Goal: Task Accomplishment & Management: Manage account settings

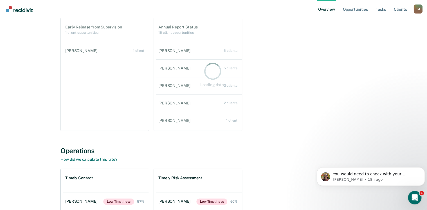
scroll to position [112, 0]
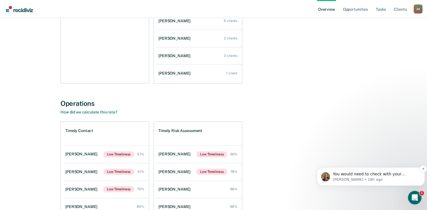
click at [370, 174] on span "You would need to check with your supervisor on TDCJ policy." at bounding box center [368, 176] width 72 height 10
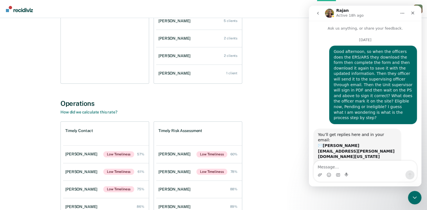
scroll to position [24, 0]
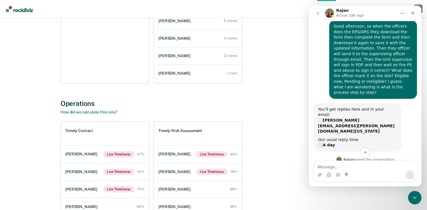
click at [287, 135] on div "Timely Contact Bryan Herrick Low Timeliness 57% Wesley Pryor Low Timeliness 61%…" at bounding box center [213, 177] width 306 height 113
click at [364, 152] on icon "Scroll to bottom" at bounding box center [364, 152] width 3 height 2
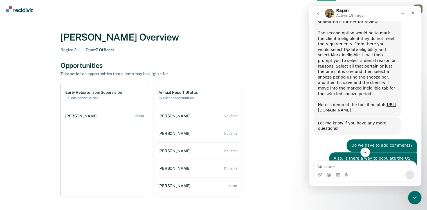
scroll to position [273, 0]
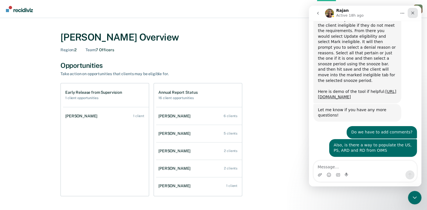
click at [411, 13] on icon "Close" at bounding box center [412, 13] width 4 height 4
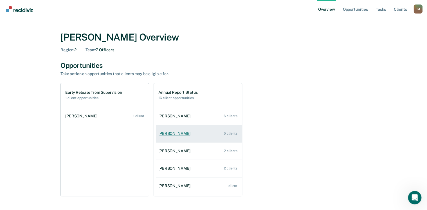
click at [164, 133] on div "Greg Gideon" at bounding box center [175, 133] width 34 height 5
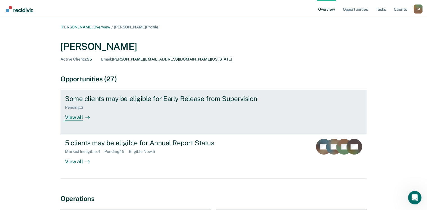
click at [77, 116] on div "View all" at bounding box center [80, 115] width 31 height 11
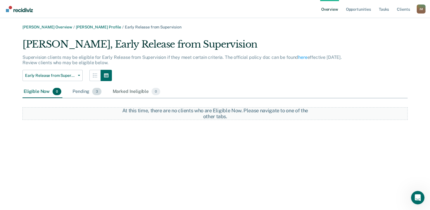
click at [79, 92] on div "Pending 3" at bounding box center [86, 91] width 31 height 12
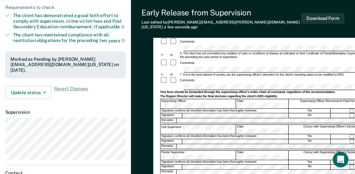
scroll to position [307, 0]
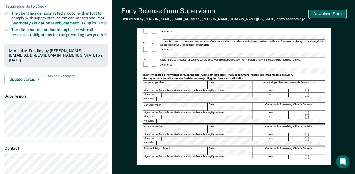
click at [328, 12] on button "Download Form" at bounding box center [327, 13] width 37 height 9
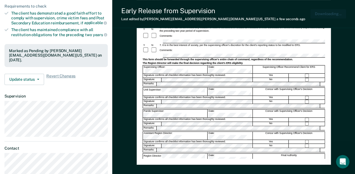
scroll to position [0, 0]
click at [341, 131] on div "Early Release from Supervision (ERS) Checklist, Recommendation, and Determinati…" at bounding box center [233, 57] width 243 height 314
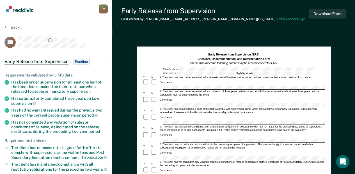
click at [109, 60] on div "Early Release from Supervision Pending" at bounding box center [56, 62] width 112 height 18
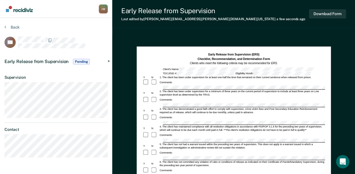
click at [109, 60] on div "Early Release from Supervision Pending" at bounding box center [56, 62] width 112 height 18
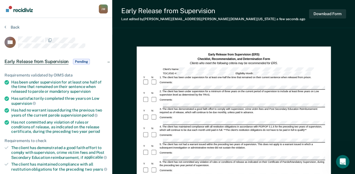
click at [109, 60] on div "Early Release from Supervision Pending" at bounding box center [56, 62] width 112 height 18
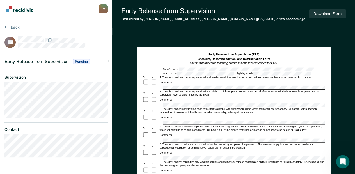
click at [182, 31] on div "Early Release from Supervision Last edited by Jeremy.Mcclain@tdcj.texas.gov a f…" at bounding box center [233, 159] width 243 height 318
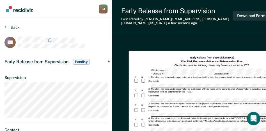
scroll to position [352, 0]
drag, startPoint x: 131, startPoint y: 31, endPoint x: 118, endPoint y: 31, distance: 13.0
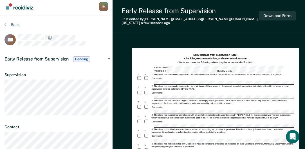
scroll to position [0, 0]
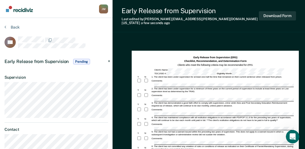
click at [109, 61] on div "Early Release from Supervision Pending" at bounding box center [56, 62] width 112 height 18
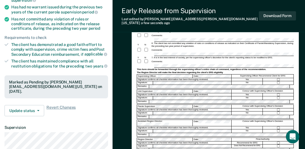
scroll to position [96, 0]
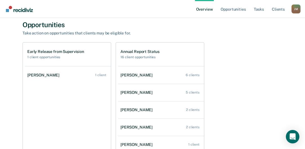
scroll to position [48, 0]
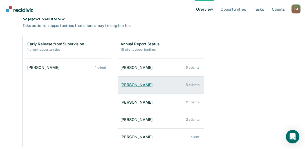
click at [130, 86] on div "[PERSON_NAME]" at bounding box center [137, 85] width 34 height 5
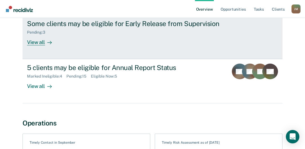
scroll to position [80, 0]
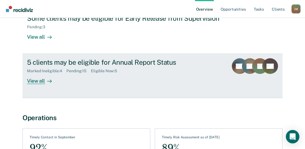
click at [76, 70] on div "Pending : 15" at bounding box center [78, 71] width 24 height 5
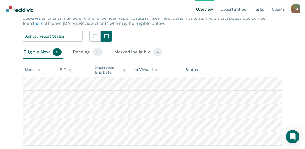
scroll to position [56, 0]
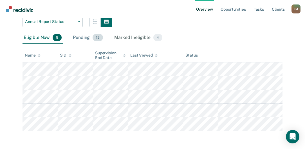
click at [82, 35] on div "Pending 15" at bounding box center [88, 38] width 32 height 12
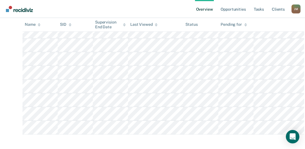
scroll to position [191, 0]
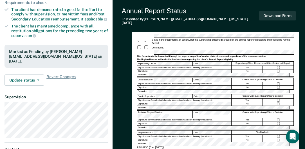
scroll to position [112, 0]
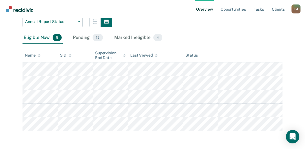
scroll to position [56, 0]
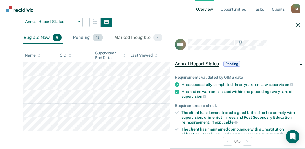
click at [79, 35] on div "Pending 15" at bounding box center [88, 38] width 32 height 12
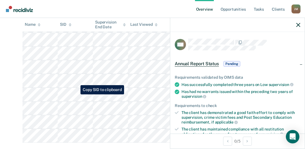
scroll to position [191, 0]
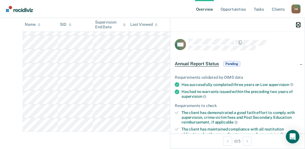
click at [298, 25] on icon "button" at bounding box center [298, 25] width 4 height 4
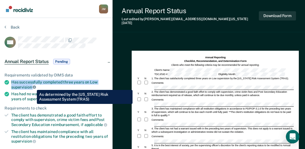
drag, startPoint x: 11, startPoint y: 82, endPoint x: 33, endPoint y: 86, distance: 21.8
click at [33, 86] on div "Has successfully completed three years on Low supervision" at bounding box center [59, 85] width 97 height 10
drag, startPoint x: 33, startPoint y: 86, endPoint x: 22, endPoint y: 85, distance: 10.2
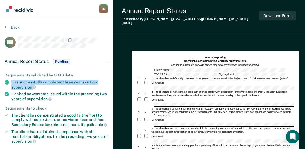
copy div "Has successfully completed three years on Low supervision"
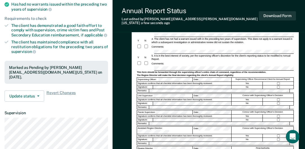
scroll to position [112, 0]
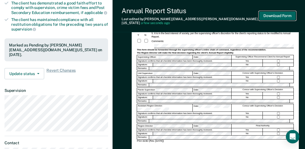
click at [274, 15] on button "Download Form" at bounding box center [277, 15] width 37 height 9
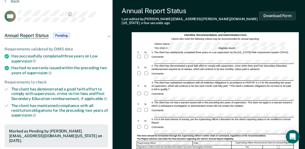
scroll to position [0, 0]
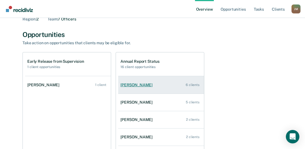
scroll to position [32, 0]
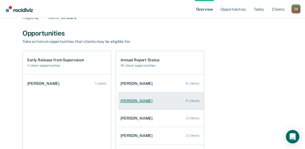
click at [137, 99] on div "[PERSON_NAME]" at bounding box center [137, 101] width 34 height 5
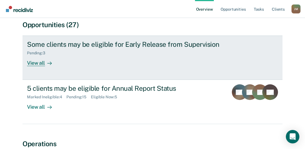
scroll to position [64, 0]
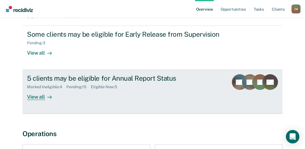
click at [76, 87] on div "Pending : 15" at bounding box center [78, 87] width 24 height 5
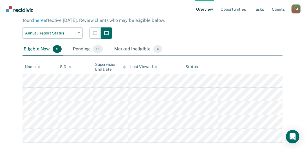
scroll to position [56, 0]
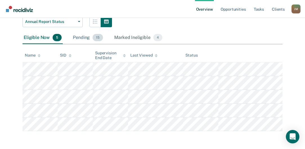
click at [79, 35] on div "Pending 15" at bounding box center [88, 38] width 32 height 12
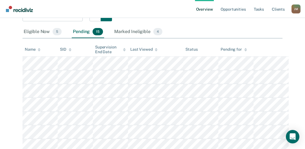
scroll to position [64, 0]
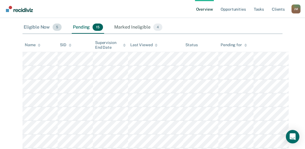
click at [37, 29] on div "Eligible Now 5" at bounding box center [42, 27] width 40 height 12
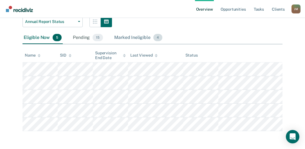
click at [137, 34] on div "Marked Ineligible 4" at bounding box center [138, 38] width 50 height 12
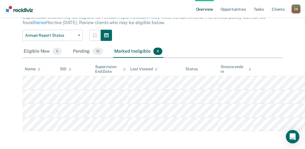
scroll to position [39, 0]
